Goal: Information Seeking & Learning: Learn about a topic

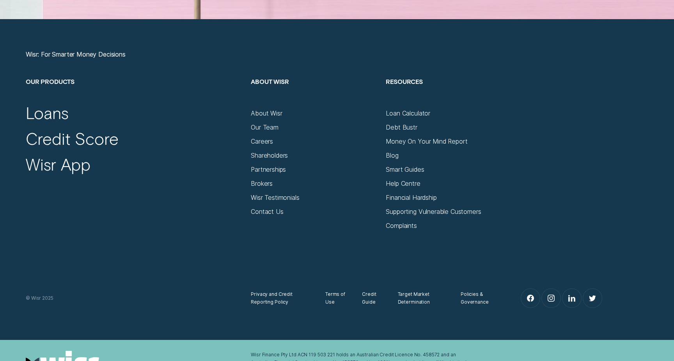
scroll to position [3042, 0]
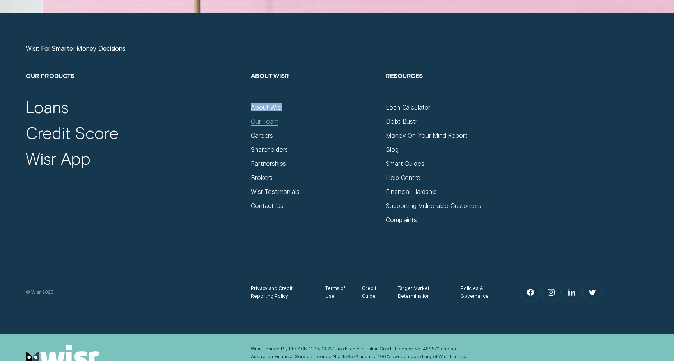
click at [269, 121] on div "Our Team" at bounding box center [265, 121] width 28 height 8
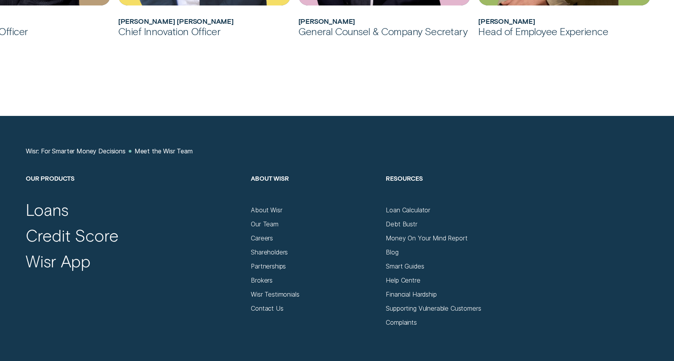
scroll to position [847, 0]
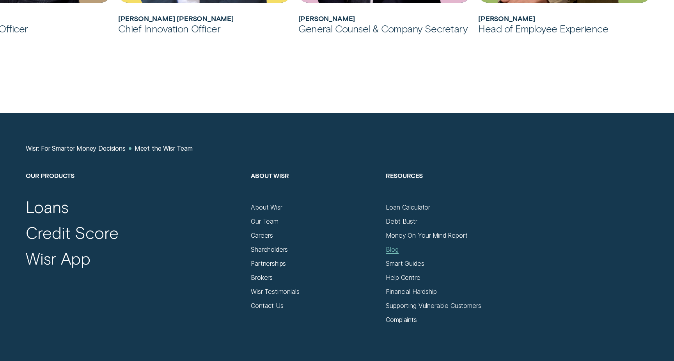
click at [390, 250] on div "Blog" at bounding box center [392, 249] width 12 height 8
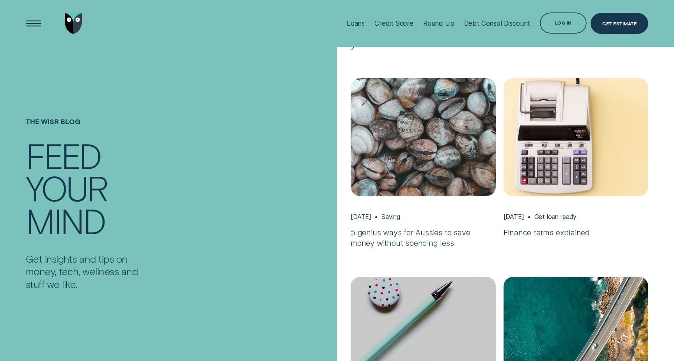
scroll to position [379, 0]
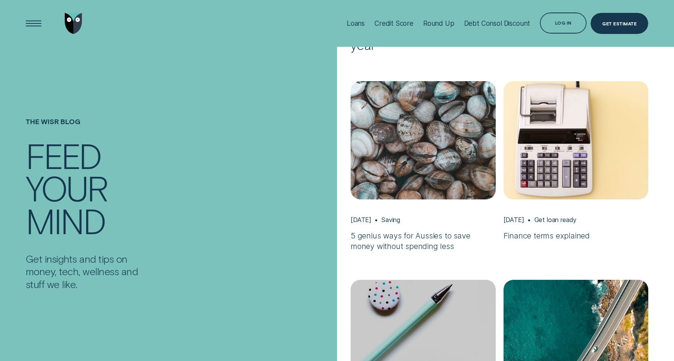
click at [379, 165] on img "5 genius ways for Aussies to save money without spending less, May 13 Saving" at bounding box center [423, 140] width 152 height 124
